Goal: Task Accomplishment & Management: Use online tool/utility

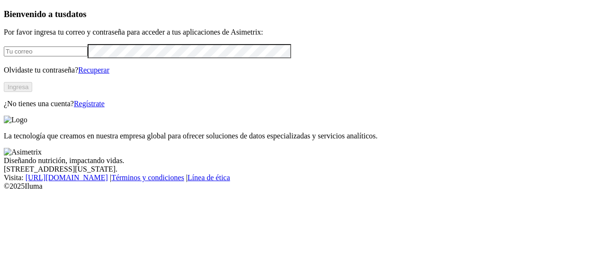
click at [88, 56] on input "email" at bounding box center [46, 51] width 84 height 10
type input "[PERSON_NAME][EMAIL_ADDRESS][PERSON_NAME][DOMAIN_NAME]"
click input "submit" at bounding box center [0, 0] width 0 height 0
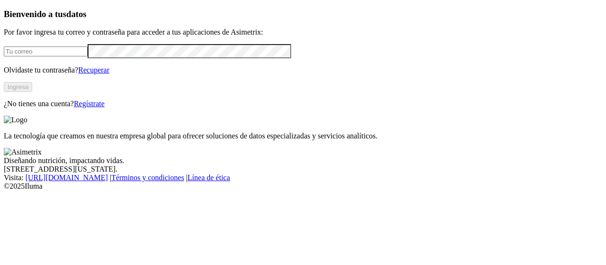
click at [49, 56] on input "email" at bounding box center [46, 51] width 84 height 10
type input "[PERSON_NAME][EMAIL_ADDRESS][PERSON_NAME][DOMAIN_NAME]"
click input "submit" at bounding box center [0, 0] width 0 height 0
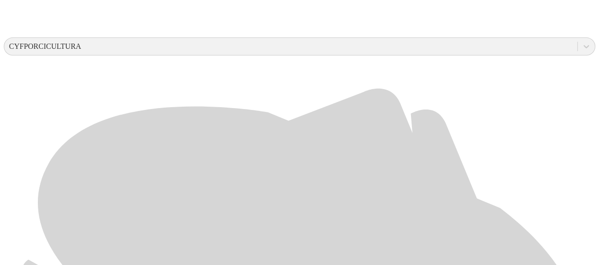
scroll to position [371, 0]
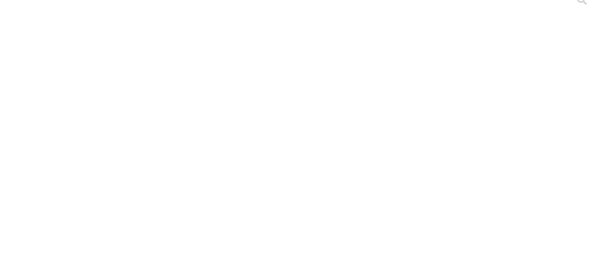
scroll to position [0, 0]
